Goal: Navigation & Orientation: Find specific page/section

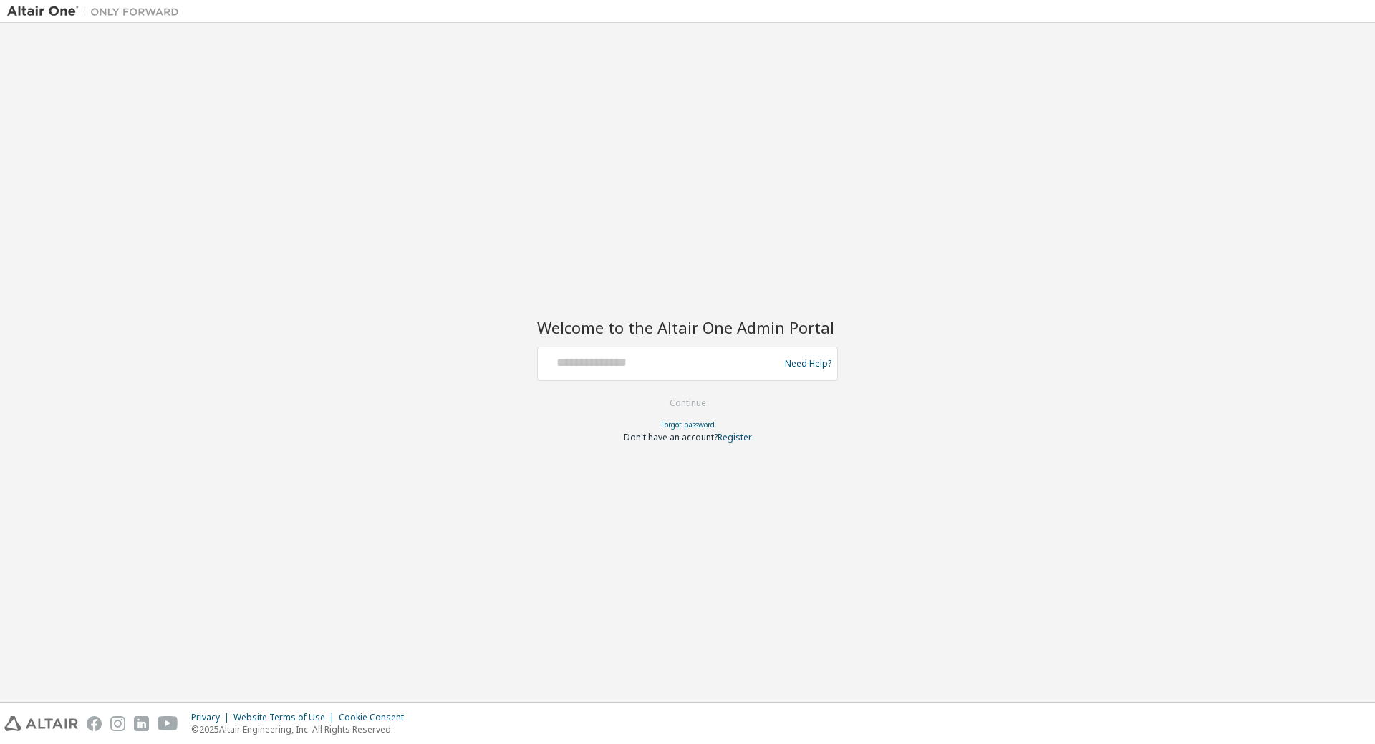
click at [621, 372] on div at bounding box center [660, 363] width 234 height 27
click at [513, 341] on div "Welcome to the Altair One Admin Portal Need Help? Please make sure that you pro…" at bounding box center [687, 362] width 1360 height 665
click at [571, 357] on input "text" at bounding box center [660, 360] width 234 height 21
paste input "**********"
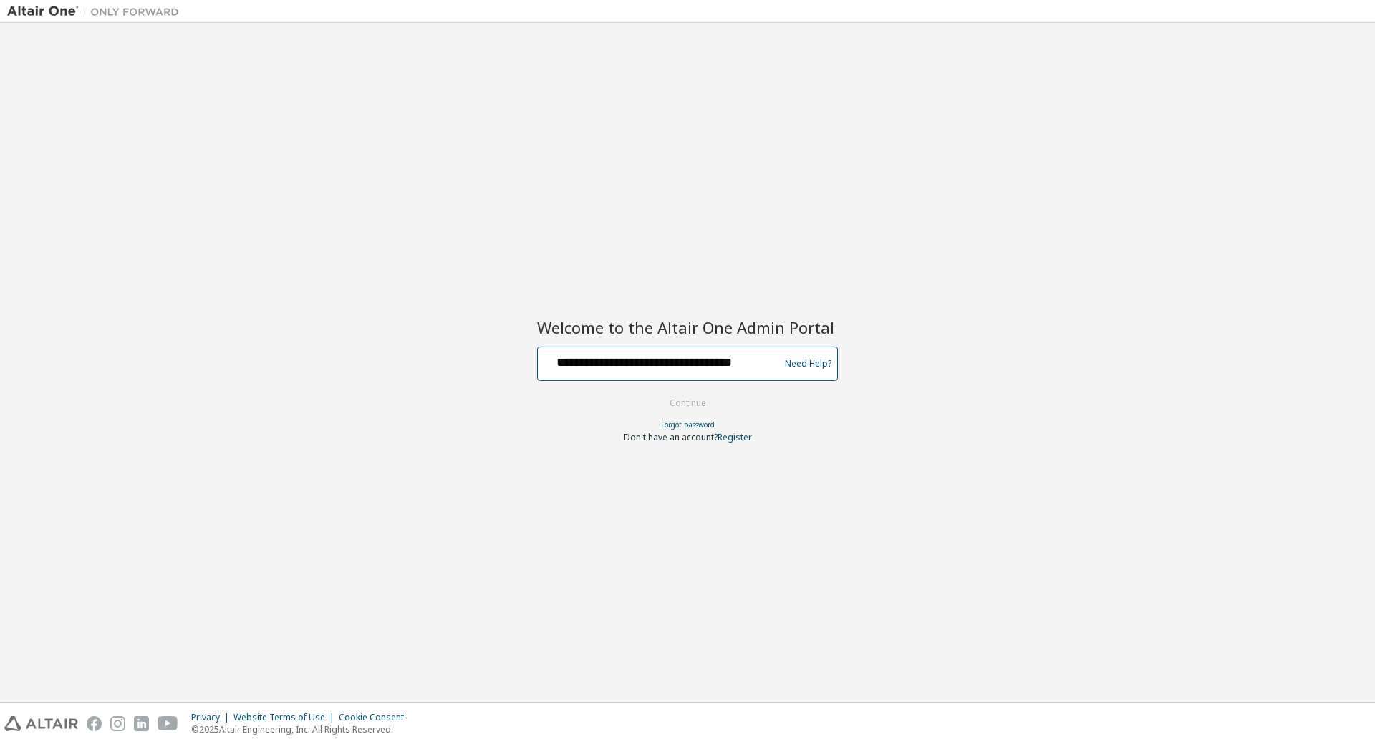
scroll to position [0, 1]
type input "**********"
click at [654, 392] on button "Continue" at bounding box center [687, 402] width 67 height 21
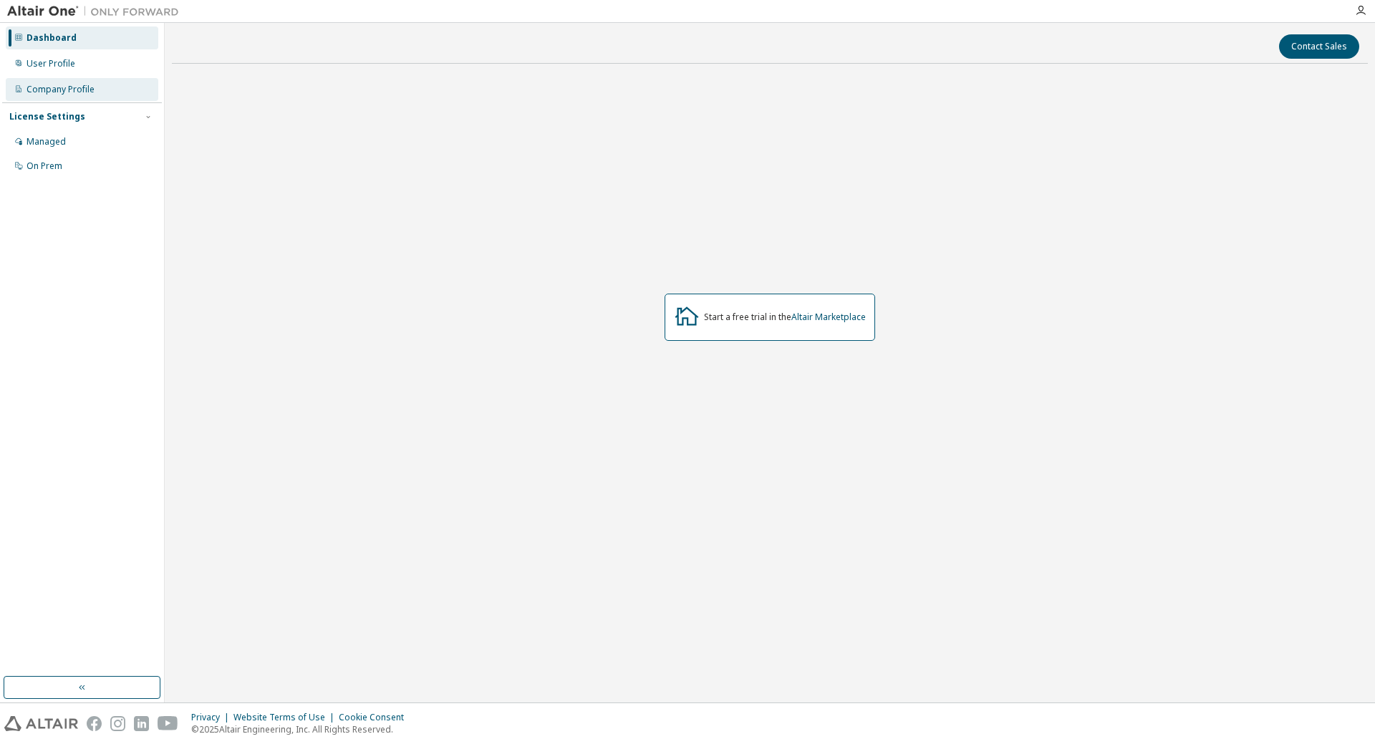
click at [65, 85] on div "Company Profile" at bounding box center [60, 89] width 68 height 11
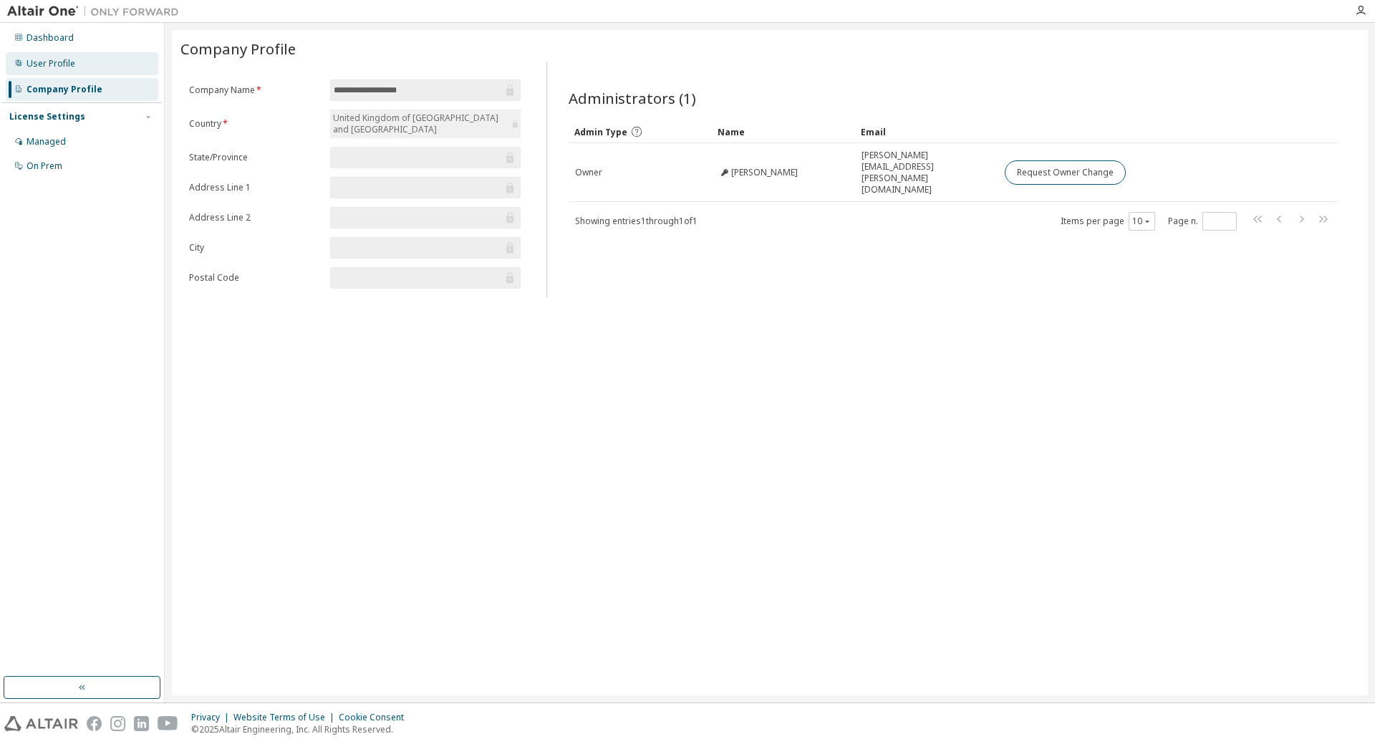
click at [63, 63] on div "User Profile" at bounding box center [50, 63] width 49 height 11
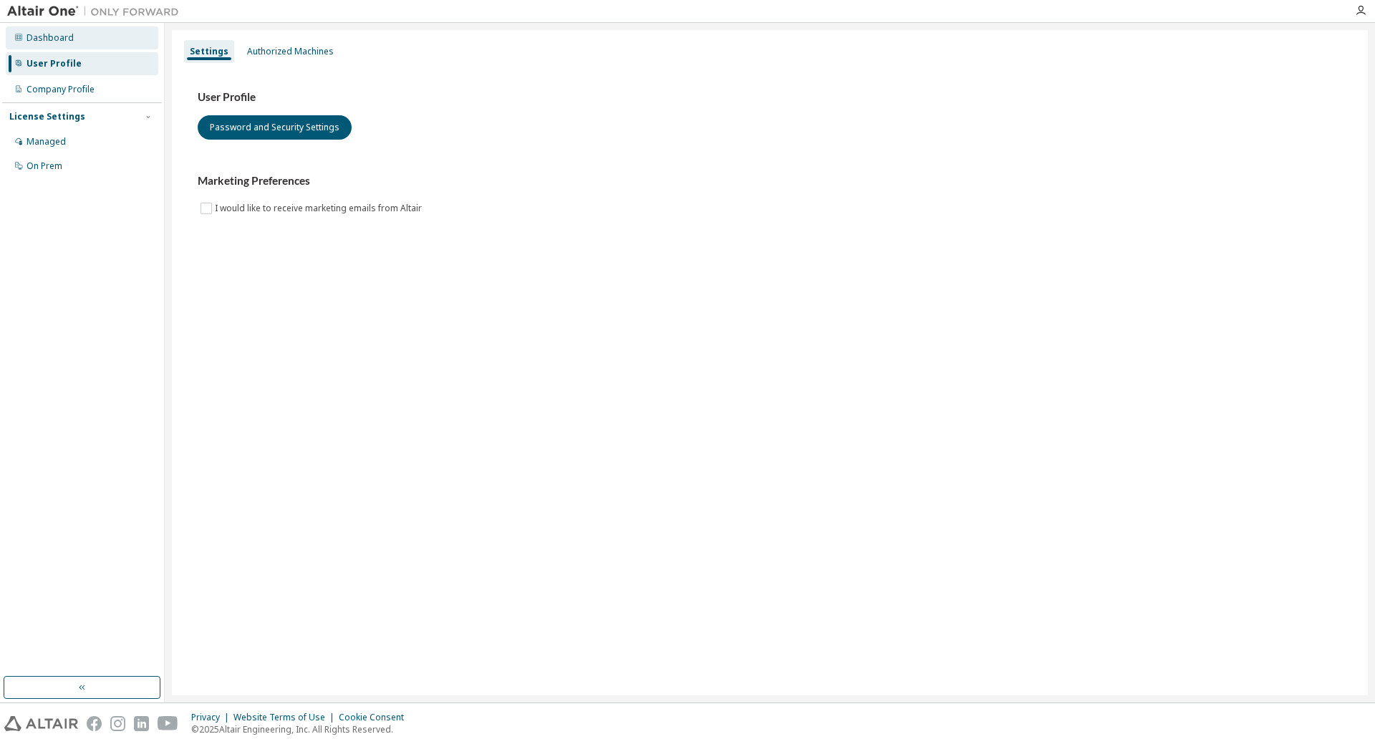
click at [45, 39] on div "Dashboard" at bounding box center [49, 37] width 47 height 11
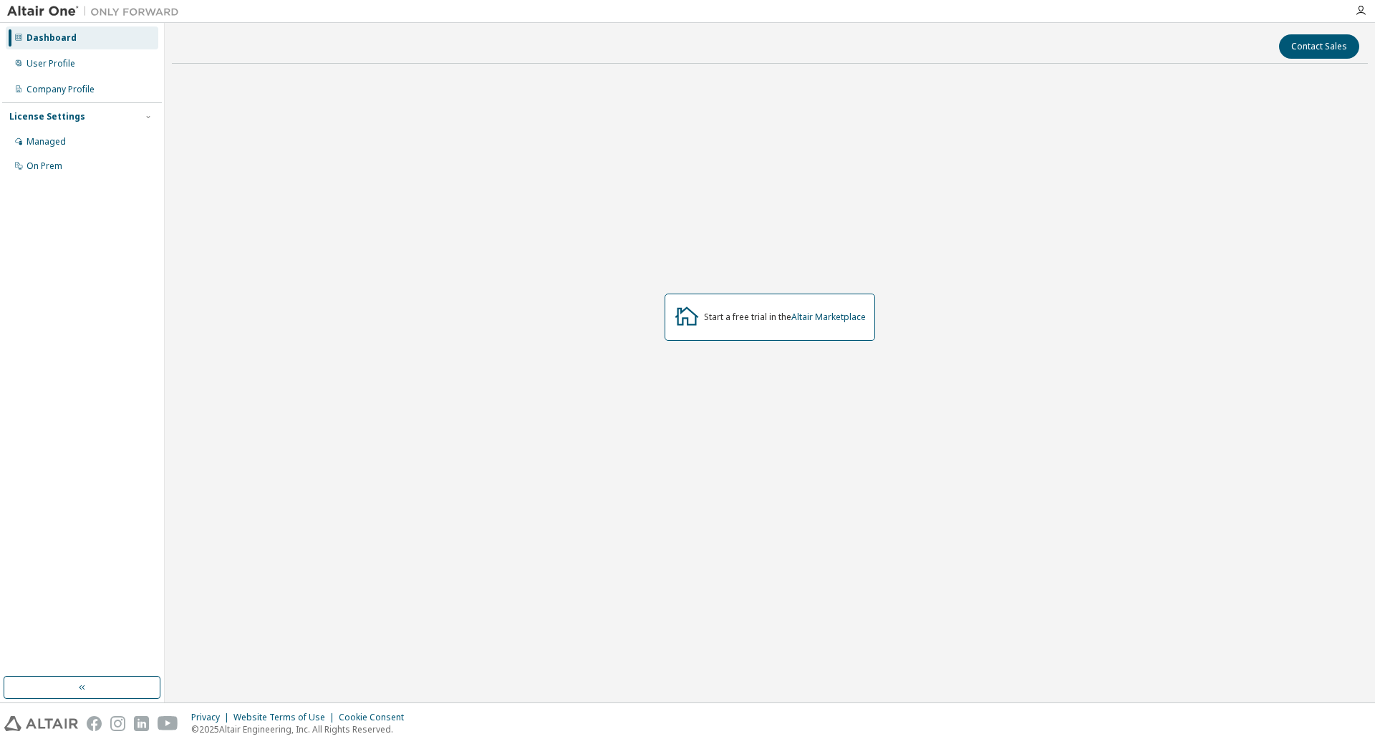
click at [62, 6] on img at bounding box center [96, 11] width 179 height 14
click at [54, 8] on img at bounding box center [96, 11] width 179 height 14
click at [99, 11] on img at bounding box center [96, 11] width 179 height 14
click at [37, 144] on div "Managed" at bounding box center [45, 141] width 39 height 11
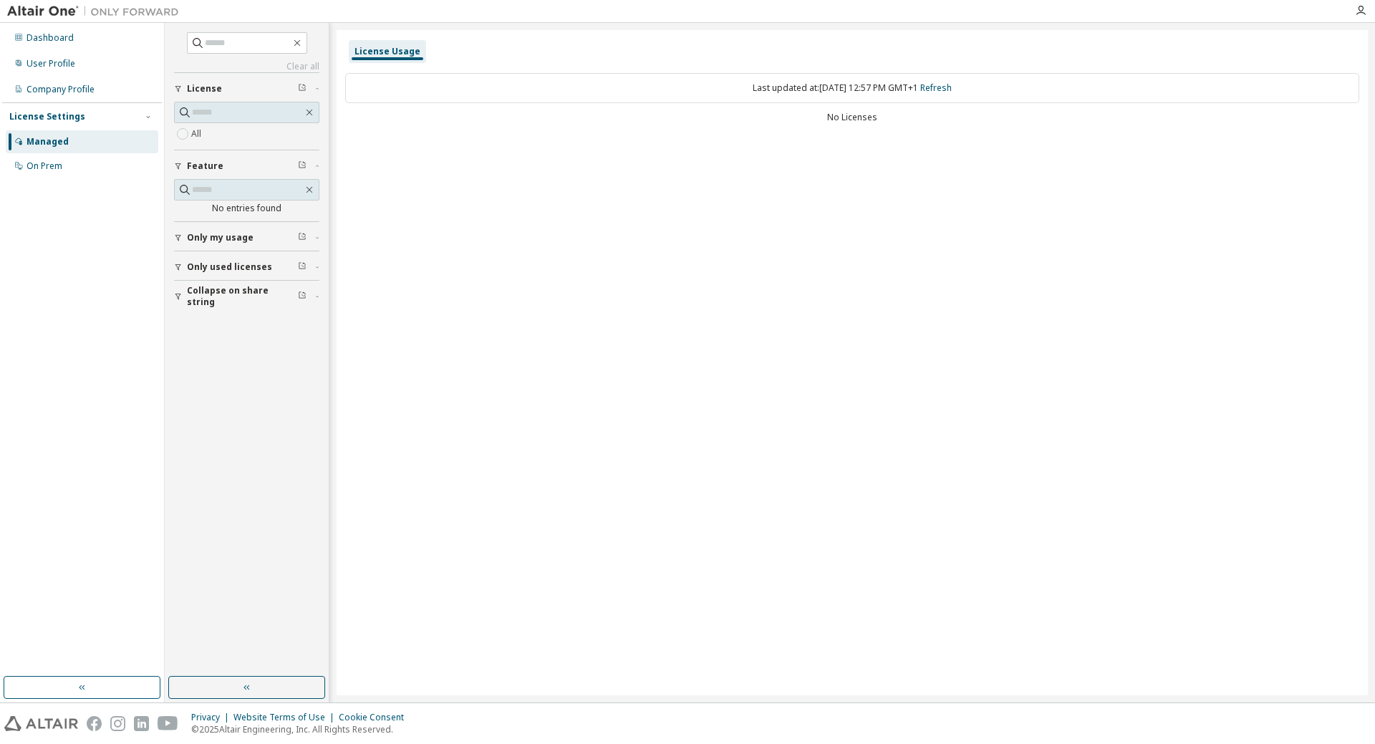
click at [222, 238] on span "Only my usage" at bounding box center [220, 237] width 67 height 11
click at [237, 309] on span "Only used licenses" at bounding box center [229, 308] width 85 height 11
click at [89, 694] on button "button" at bounding box center [82, 687] width 157 height 23
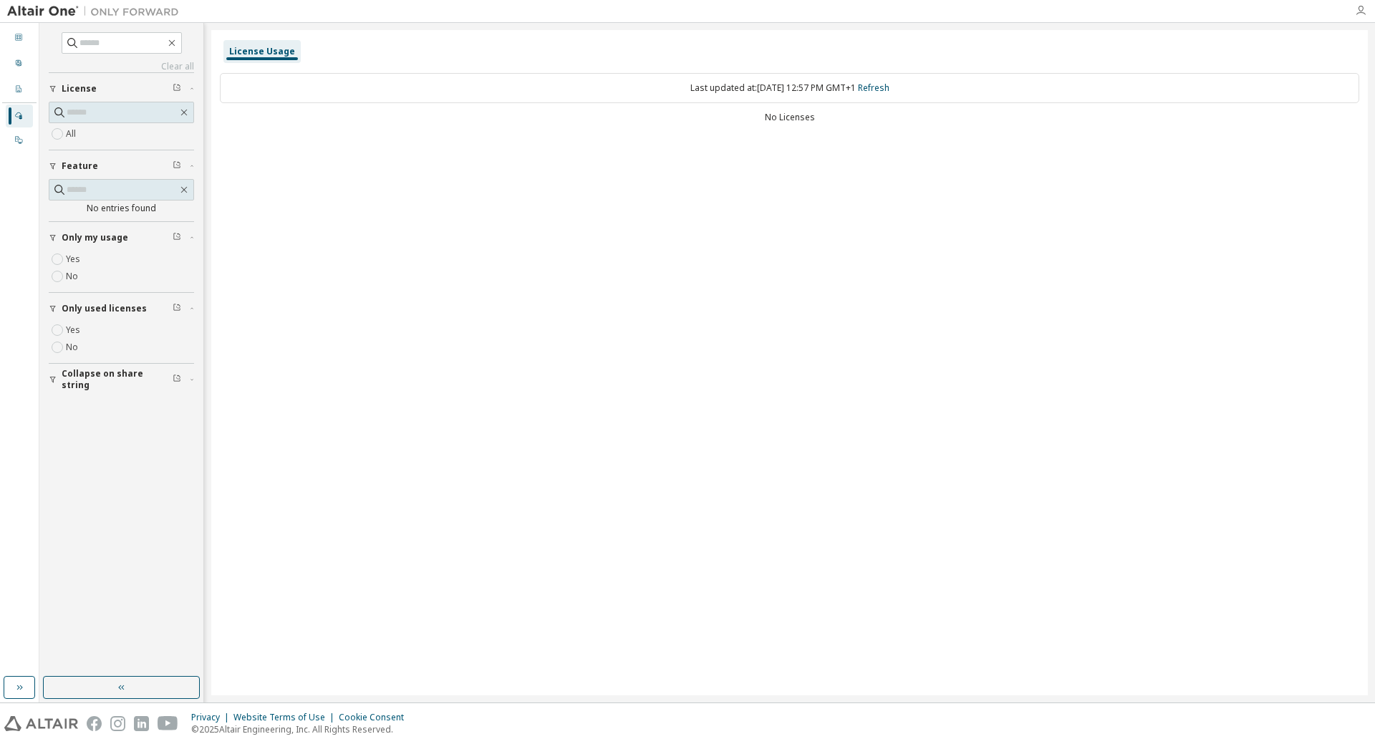
click at [1358, 10] on icon "button" at bounding box center [1360, 10] width 11 height 11
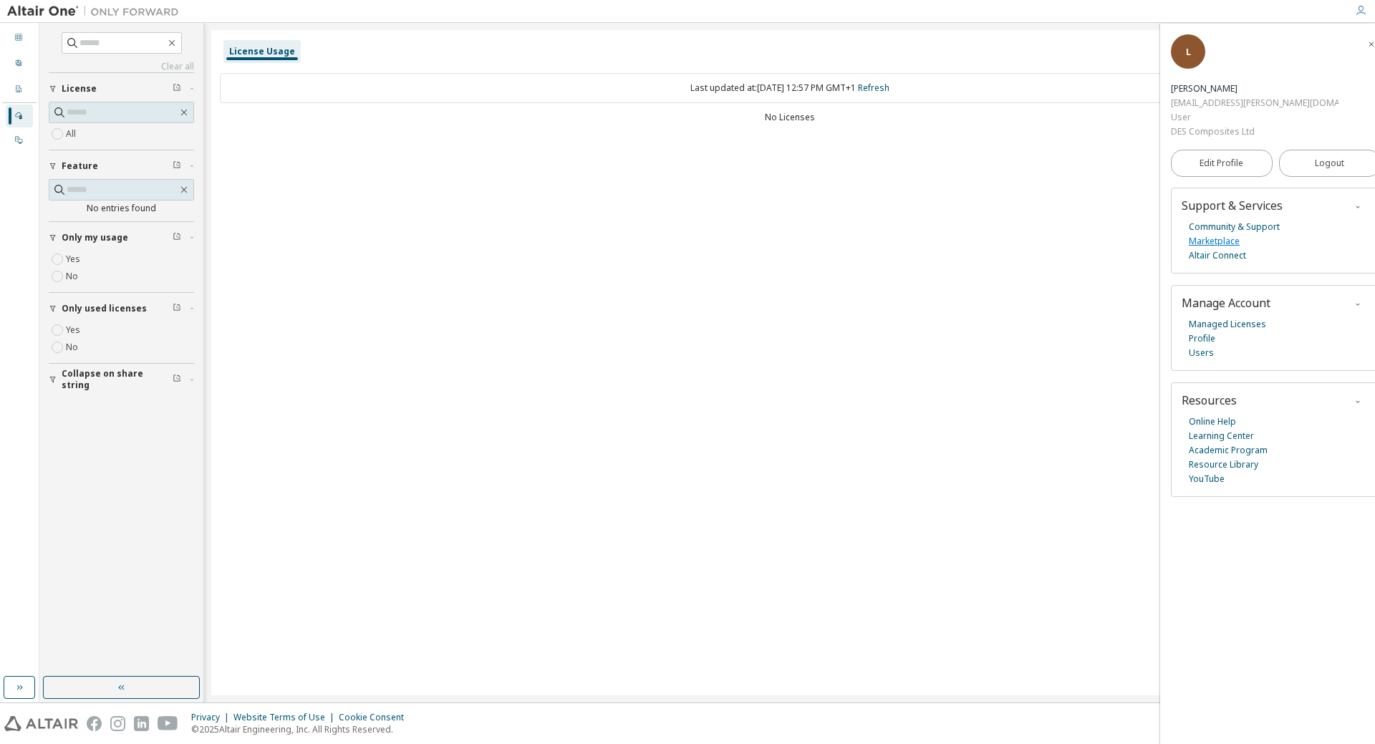
click at [1221, 240] on link "Marketplace" at bounding box center [1213, 241] width 51 height 14
